Goal: Go to known website: Access a specific website the user already knows

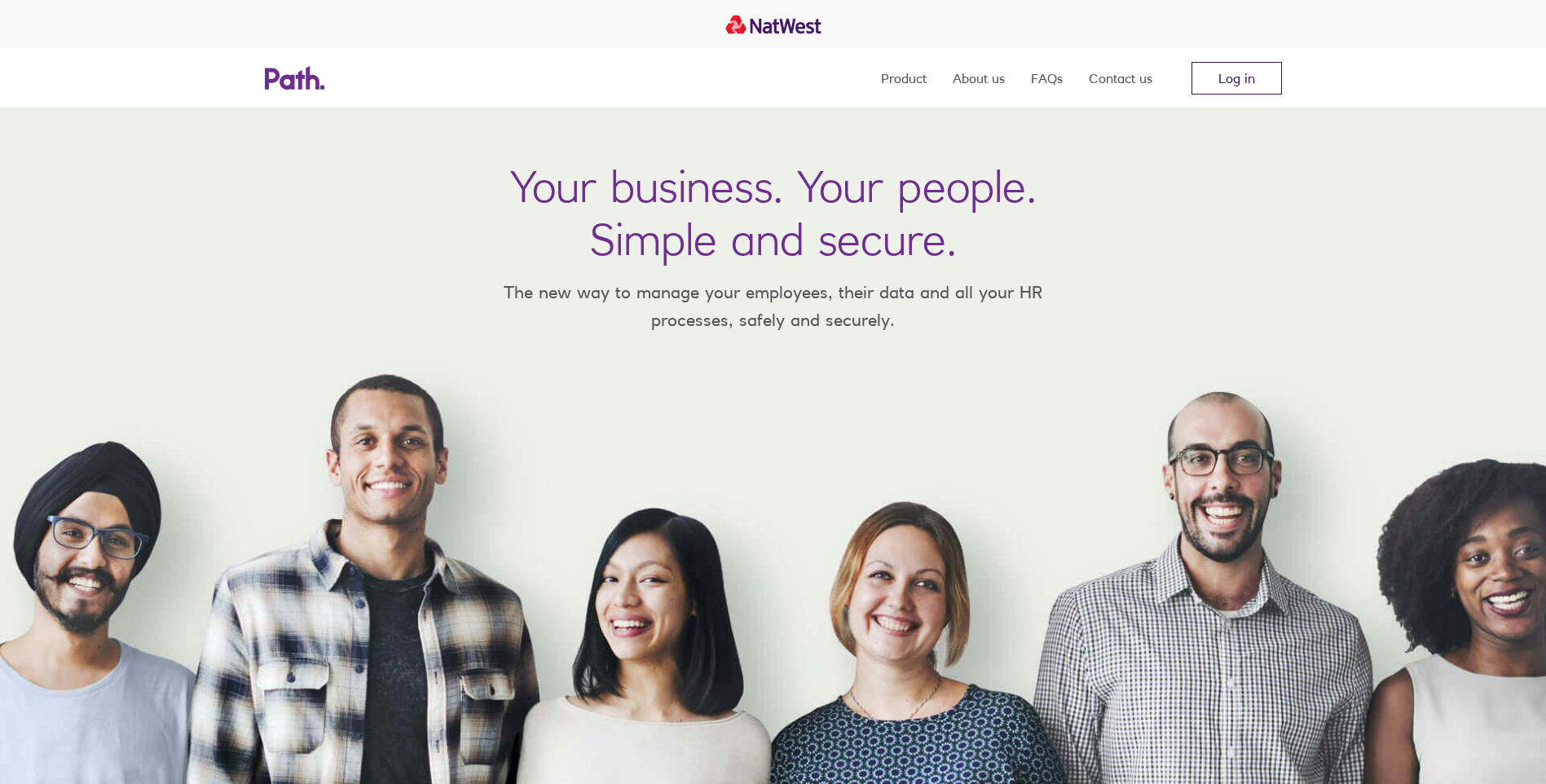
click at [1199, 89] on link "Log in" at bounding box center [1237, 79] width 90 height 33
